Goal: Task Accomplishment & Management: Manage account settings

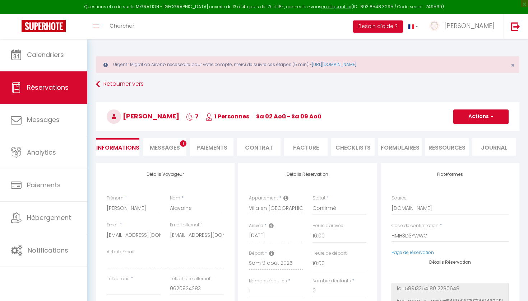
select select "54900"
select select "16:00"
select select "10:00"
select select "1"
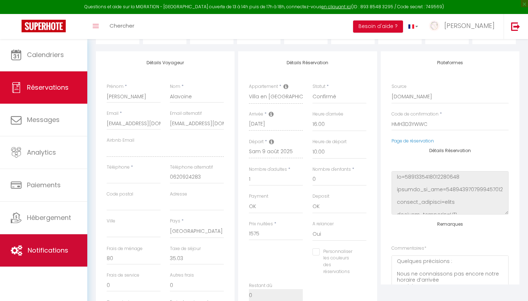
click at [48, 252] on span "Notifications" at bounding box center [48, 250] width 41 height 9
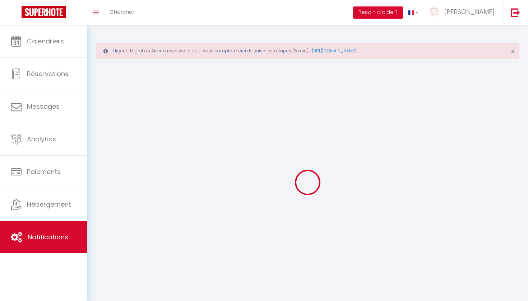
select select
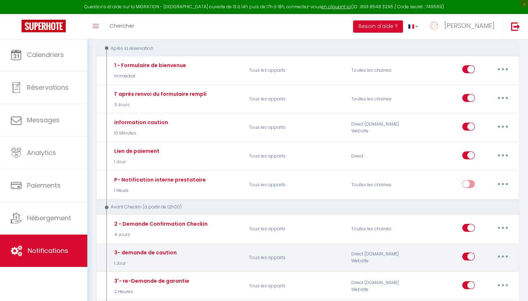
scroll to position [104, 0]
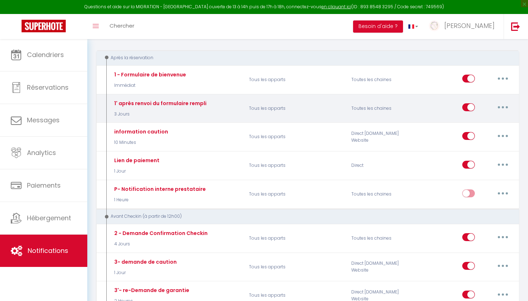
click at [505, 108] on button "button" at bounding box center [503, 107] width 20 height 11
click at [483, 123] on link "Editer" at bounding box center [484, 124] width 53 height 12
type input "1' après renvoi du formulaire rempli"
select select "3 Jours"
select select "if_booking_is_paid"
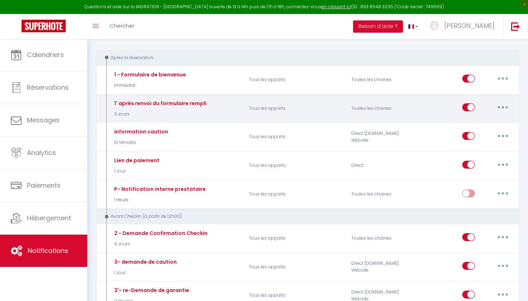
checkbox input "true"
checkbox input "false"
radio input "true"
type input "après renvoi du formulaire"
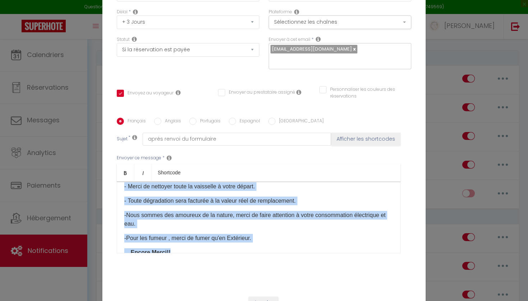
scroll to position [266, 0]
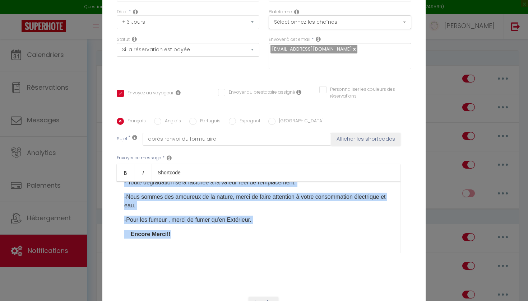
drag, startPoint x: 125, startPoint y: 207, endPoint x: 260, endPoint y: 260, distance: 144.8
click at [260, 260] on div "Envoyer ce message * Bold Italic Shortcode Rich text editor Merci [GUEST:FIRST_…" at bounding box center [264, 204] width 294 height 117
copy div "Lorem ip dolo sita conse Adipis e'seddoei tem incidi utlabore etd magnaaliquae …"
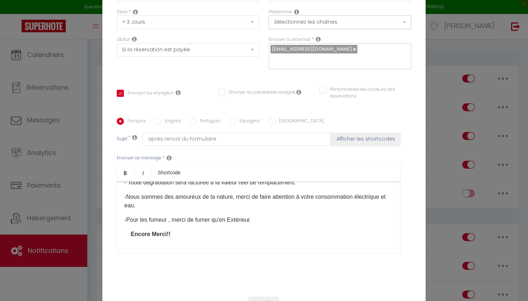
click at [112, 66] on div "Statut Aucun Si la réservation est payée Si réservation non payée Si la caution…" at bounding box center [188, 56] width 152 height 41
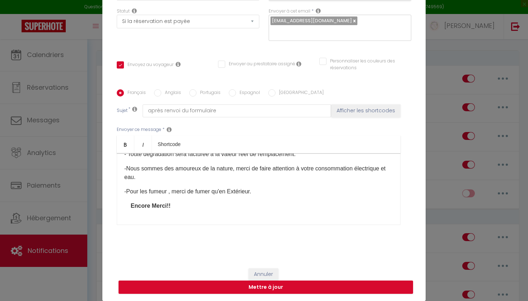
scroll to position [70, 0]
click at [264, 276] on button "Annuler" at bounding box center [264, 275] width 30 height 12
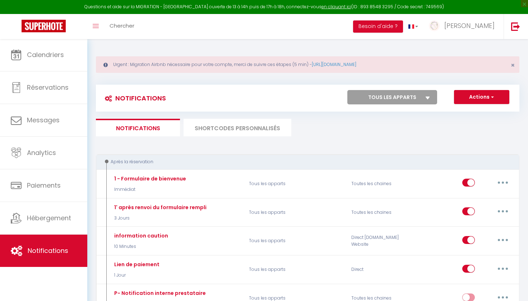
scroll to position [0, 0]
click at [247, 127] on li "SHORTCODES PERSONNALISÉS" at bounding box center [238, 128] width 108 height 18
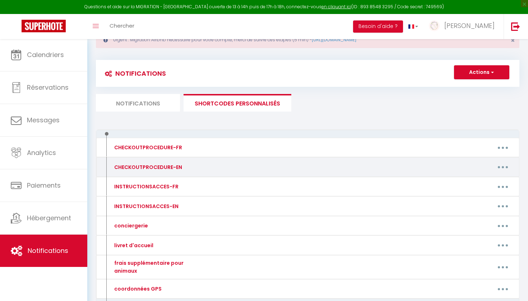
scroll to position [27, 0]
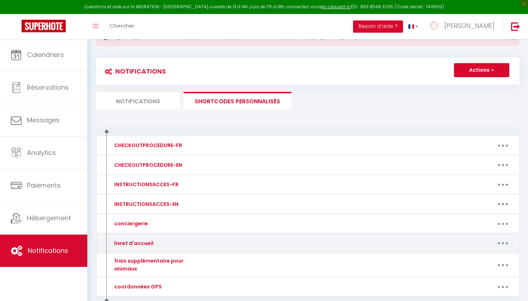
click at [500, 240] on button "button" at bounding box center [503, 243] width 20 height 11
click at [479, 256] on link "Editer" at bounding box center [484, 260] width 53 height 12
type input "livret d'accueil"
type textarea "livret d'accueil"
type textarea "[URL][DOMAIN_NAME]"
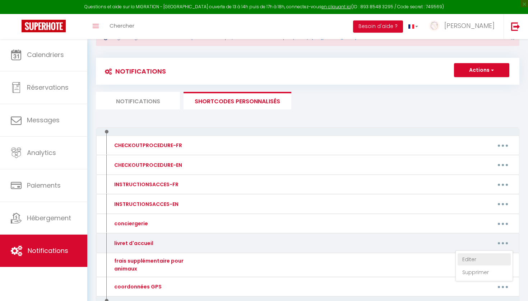
type textarea "[URL][DOMAIN_NAME]"
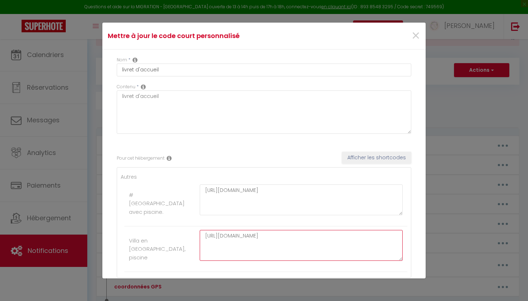
drag, startPoint x: 204, startPoint y: 236, endPoint x: 225, endPoint y: 257, distance: 29.2
click at [225, 257] on textarea "[URL][DOMAIN_NAME]" at bounding box center [301, 245] width 203 height 31
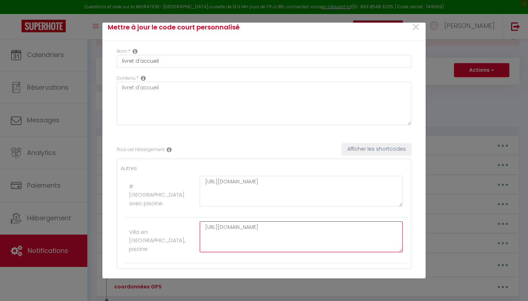
scroll to position [4, 0]
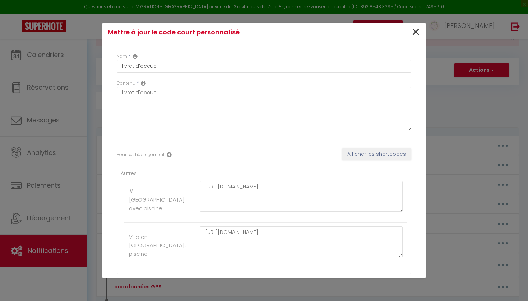
click at [416, 28] on span "×" at bounding box center [415, 33] width 9 height 22
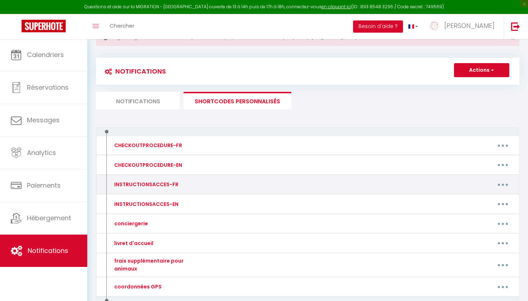
click at [505, 182] on button "button" at bounding box center [503, 184] width 20 height 11
click at [475, 201] on link "Editer" at bounding box center [484, 201] width 53 height 12
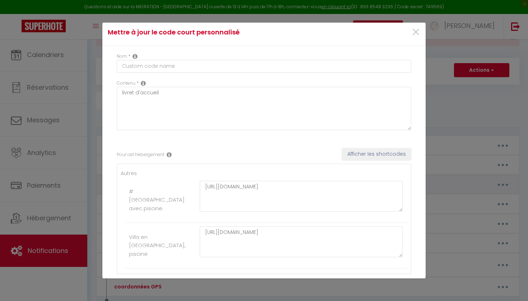
type input "INSTRUCTIONSACCES-FR"
type textarea "instruction d'accès"
type textarea "voici les codes d'accès: portail ( boitier à coté de la boite au lettre ) 9705 …"
type textarea "voici les codes d'accès: portail et maison (boitier à votre droite du portail )…"
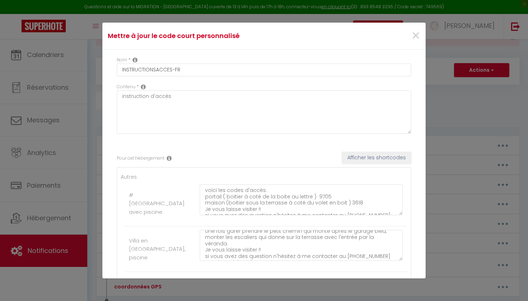
scroll to position [0, 0]
click at [416, 36] on span "×" at bounding box center [415, 36] width 9 height 22
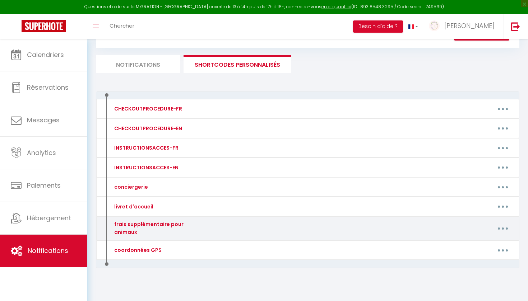
scroll to position [63, 0]
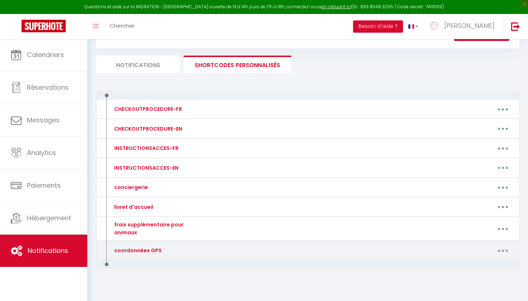
click at [498, 245] on button "button" at bounding box center [503, 250] width 20 height 11
click at [465, 263] on link "Editer" at bounding box center [484, 267] width 53 height 12
type input "coordonnées GPS"
type textarea "Coordonnées GPS"
type textarea "[GUEST:FIRST_NAME] les coordonnées GPS pour vous aidez à arriver à la villa [ST…"
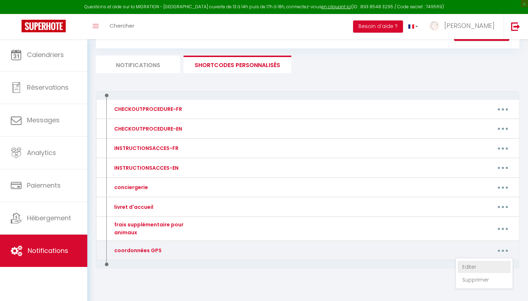
type textarea "[GUEST:FIRST_NAME] les coordonnées GPS pour vous aidez à arriver à la villa [ST…"
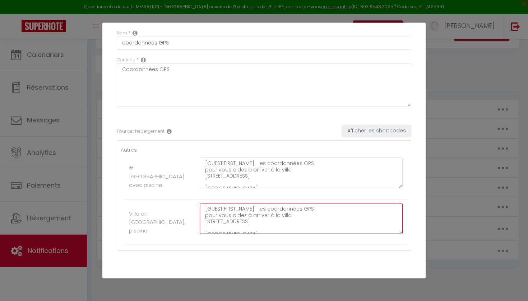
scroll to position [5, 0]
drag, startPoint x: 205, startPoint y: 208, endPoint x: 296, endPoint y: 260, distance: 104.9
click at [295, 259] on div "Pour cet hébergement Afficher les shortcodes Autres #[GEOGRAPHIC_DATA]# [GEOGRA…" at bounding box center [264, 188] width 294 height 148
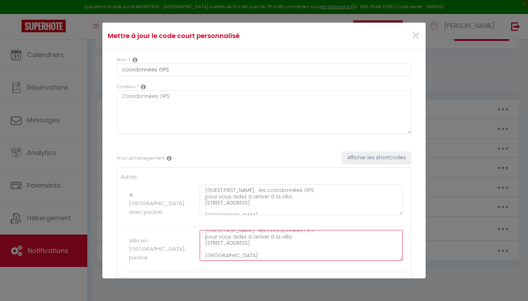
scroll to position [0, 0]
click at [415, 35] on span "×" at bounding box center [415, 36] width 9 height 22
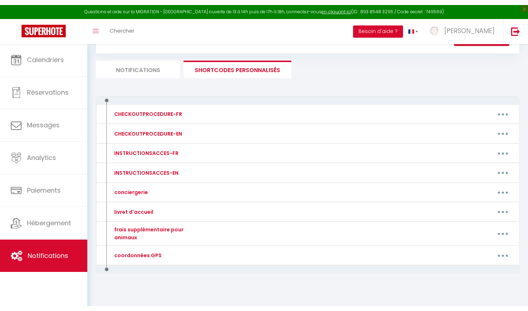
scroll to position [53, 0]
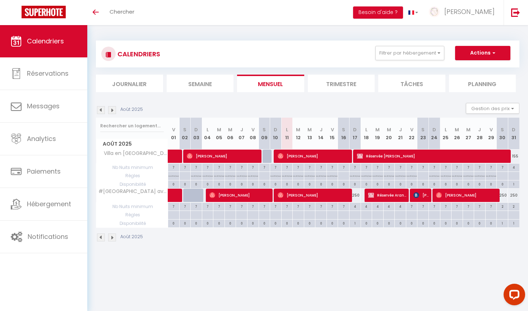
click at [220, 152] on span "[PERSON_NAME]" at bounding box center [223, 156] width 73 height 14
select select "OK"
select select "1"
select select "0"
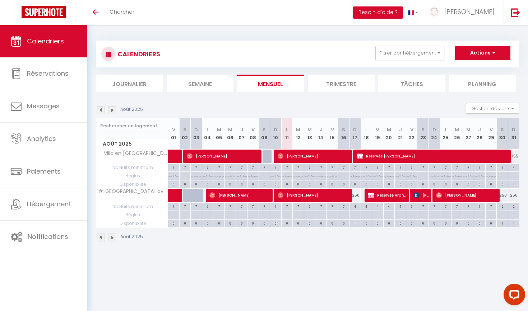
select select "1"
select select
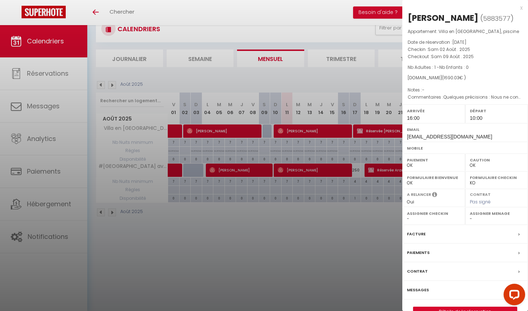
scroll to position [25, 0]
click at [421, 276] on div "Contrat" at bounding box center [465, 272] width 126 height 19
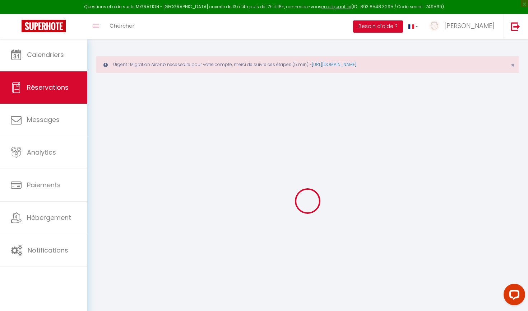
select select
checkbox input "false"
type textarea "Quelques précisions : Nous ne connaissons pas encore notre horaire d’arrivée 4 …"
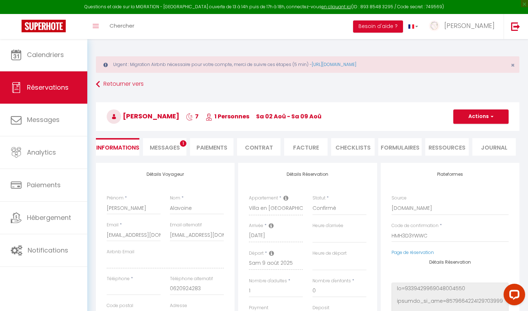
select select "16:00"
select select "10:00"
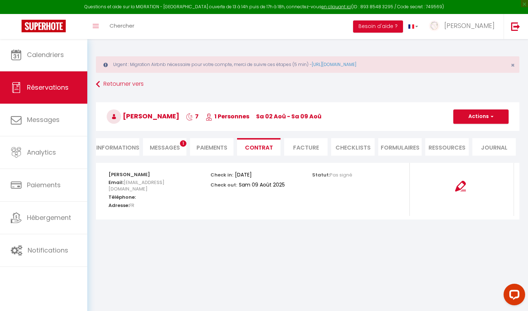
click at [116, 150] on li "Informations" at bounding box center [117, 147] width 43 height 18
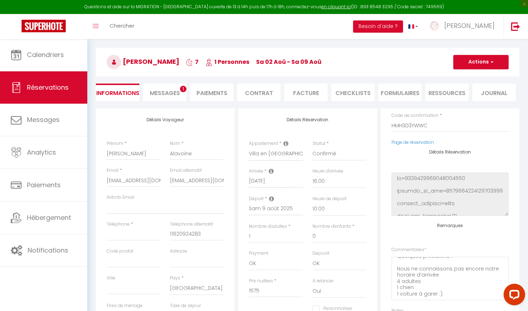
scroll to position [54, 0]
click at [175, 96] on span "Messages" at bounding box center [165, 94] width 30 height 8
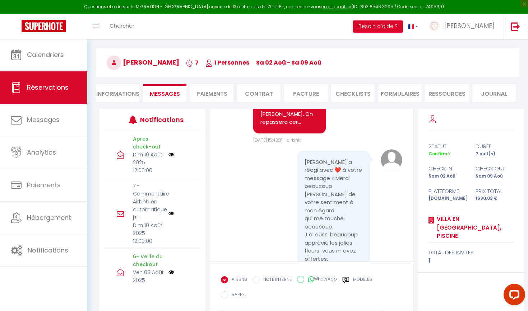
scroll to position [11481, 0]
